Goal: Task Accomplishment & Management: Complete application form

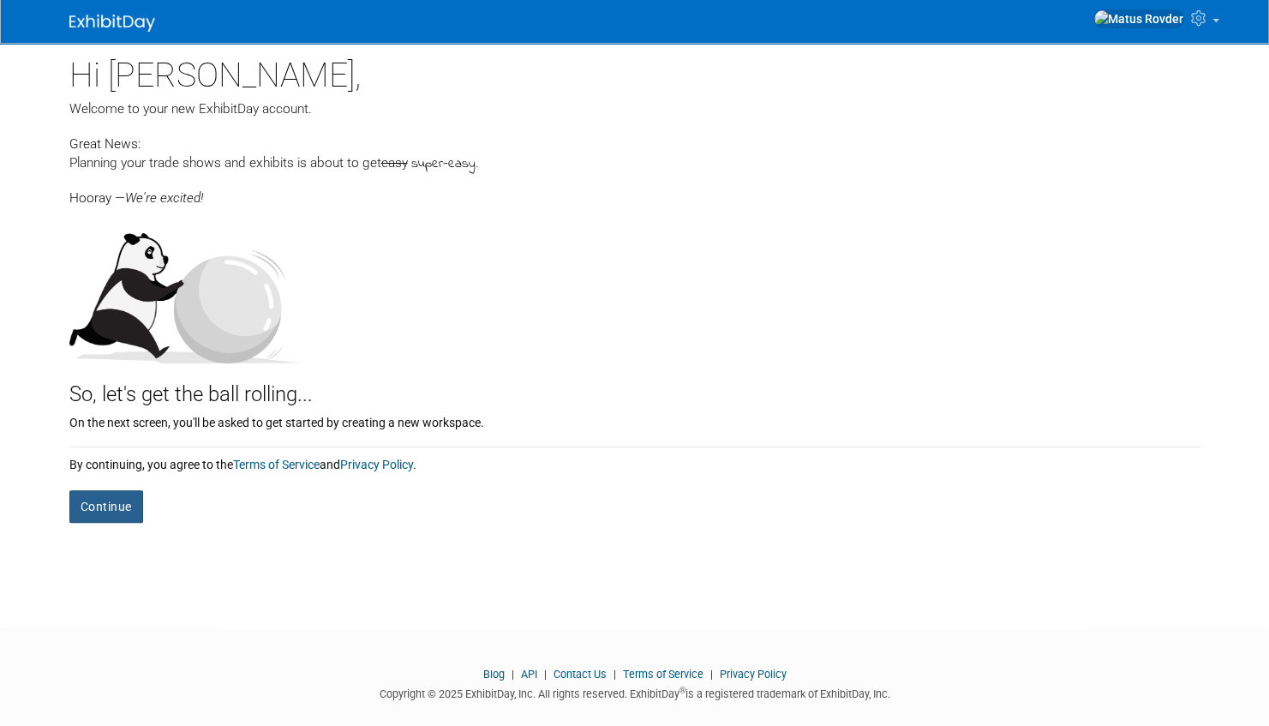
click at [115, 506] on button "Continue" at bounding box center [106, 506] width 74 height 33
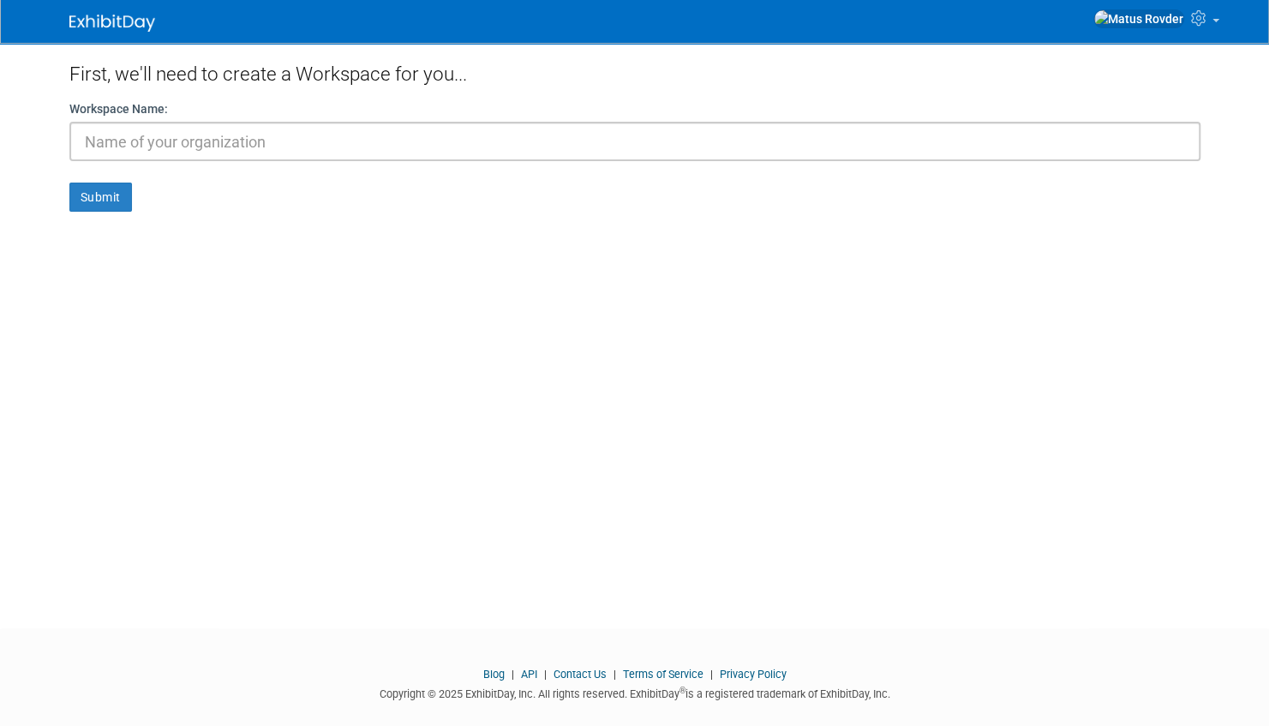
click at [171, 142] on input "text" at bounding box center [634, 141] width 1131 height 39
type input "DFP"
click at [118, 186] on button "Submit" at bounding box center [100, 197] width 63 height 29
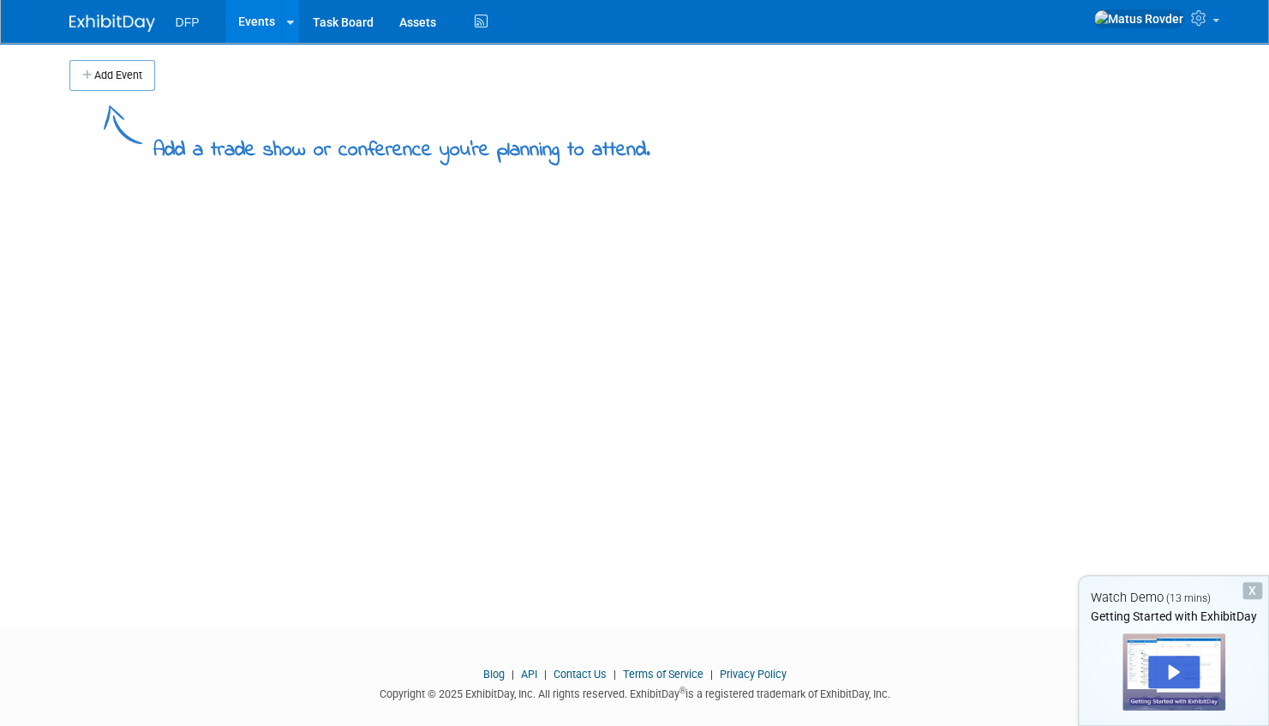
drag, startPoint x: 125, startPoint y: 75, endPoint x: 153, endPoint y: 87, distance: 29.6
click at [125, 75] on button "Add Event" at bounding box center [112, 75] width 86 height 31
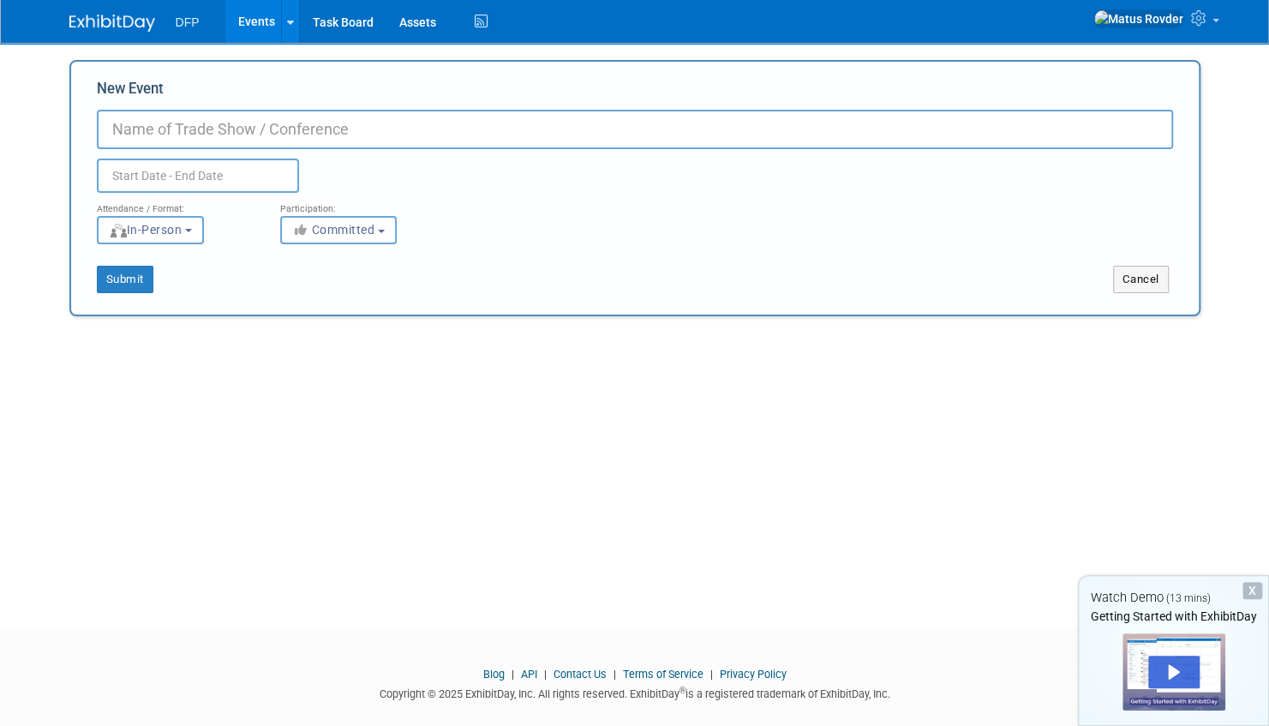
click at [194, 125] on input "New Event" at bounding box center [635, 129] width 1076 height 39
type input "EMEA"
click at [231, 168] on input "text" at bounding box center [198, 176] width 202 height 34
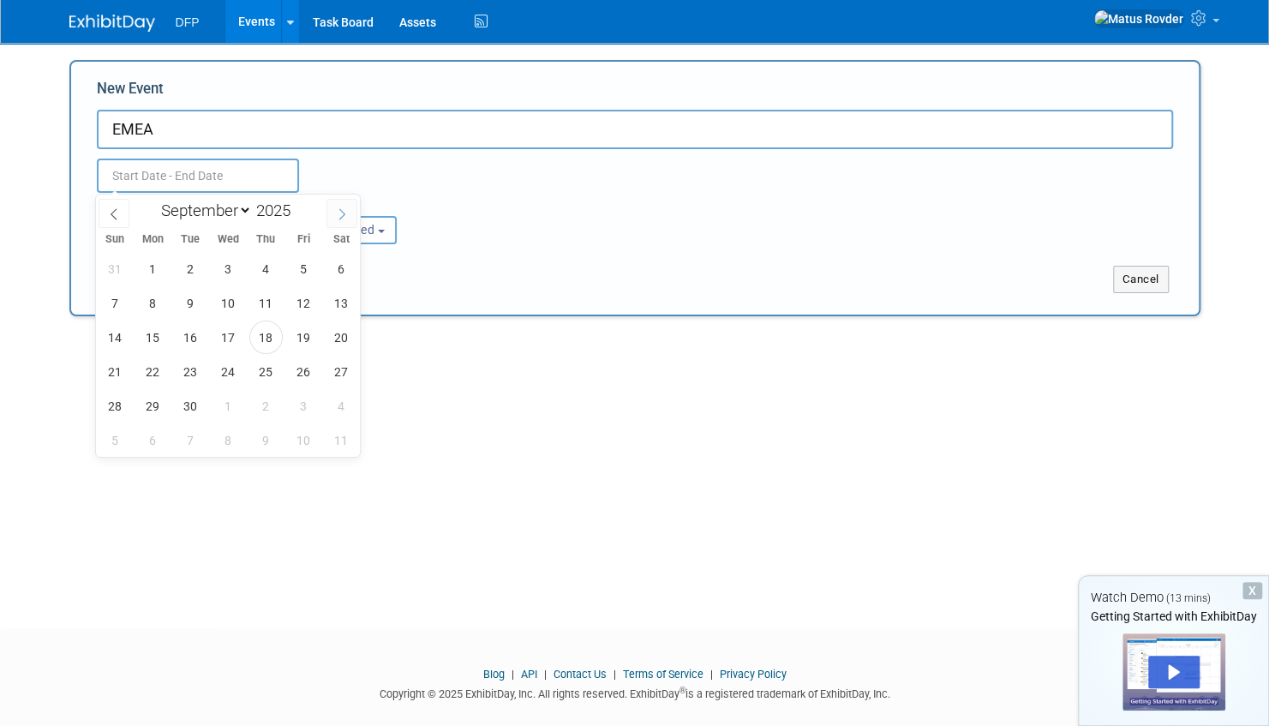
click at [329, 211] on span at bounding box center [341, 213] width 31 height 29
select select "10"
click at [177, 307] on span "4" at bounding box center [190, 302] width 33 height 33
click at [260, 305] on span "6" at bounding box center [265, 302] width 33 height 33
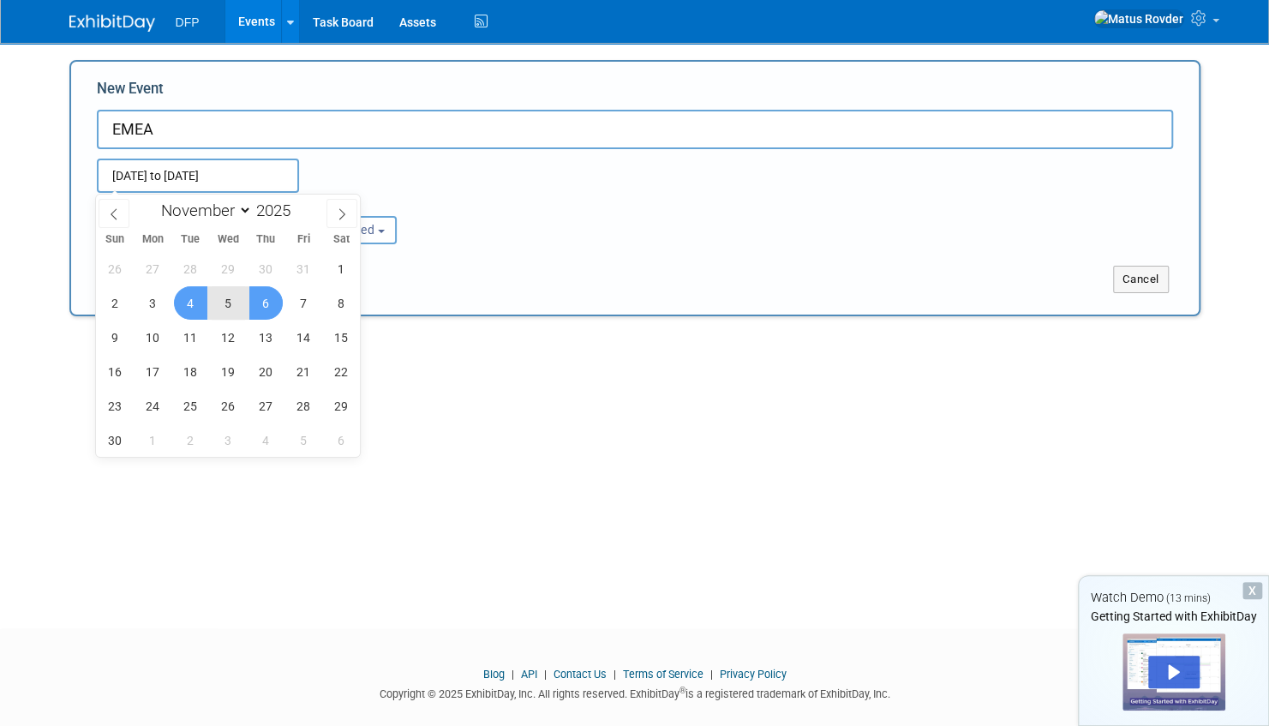
type input "[DATE] to [DATE]"
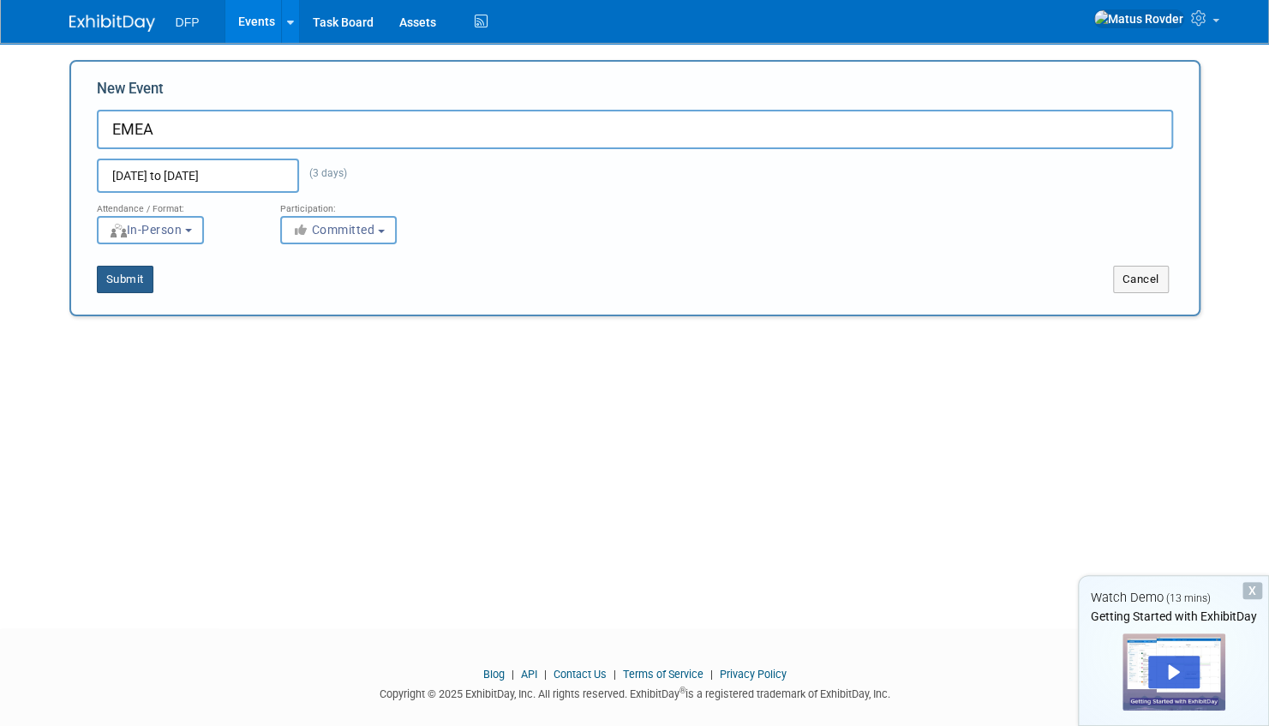
click at [129, 278] on button "Submit" at bounding box center [125, 279] width 57 height 27
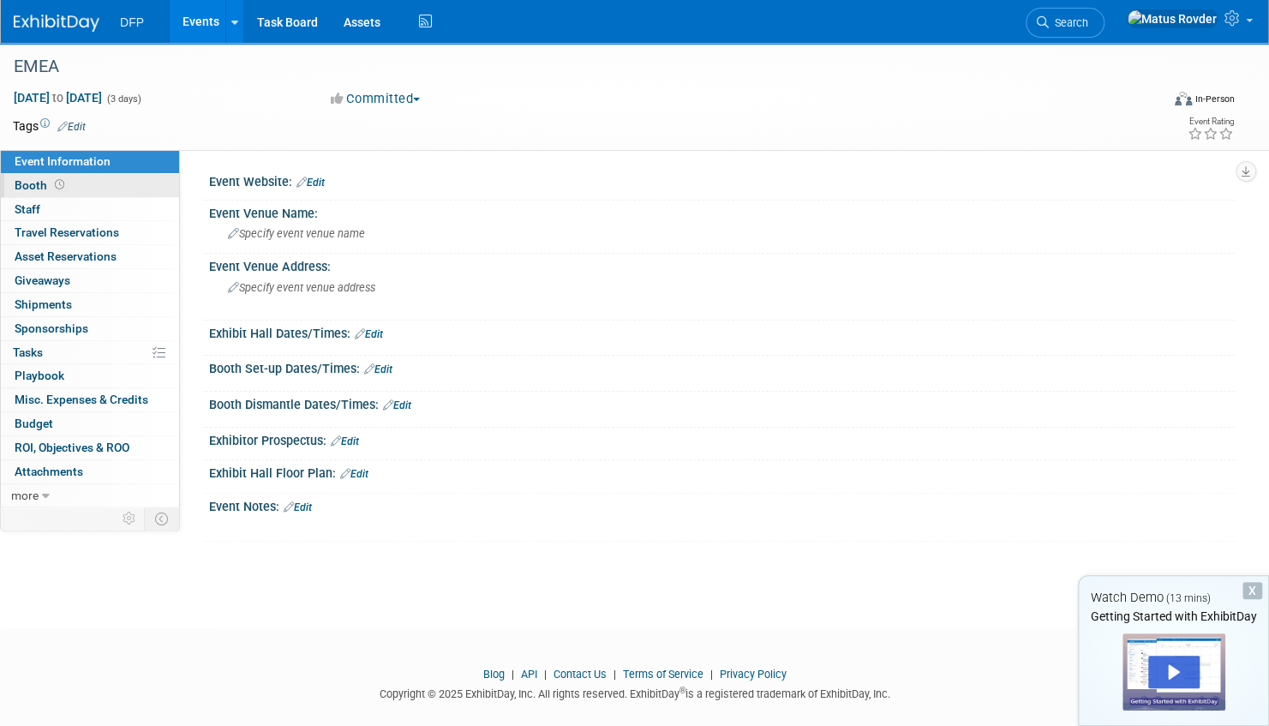
click at [34, 185] on span "Booth" at bounding box center [41, 185] width 53 height 14
